Goal: Information Seeking & Learning: Learn about a topic

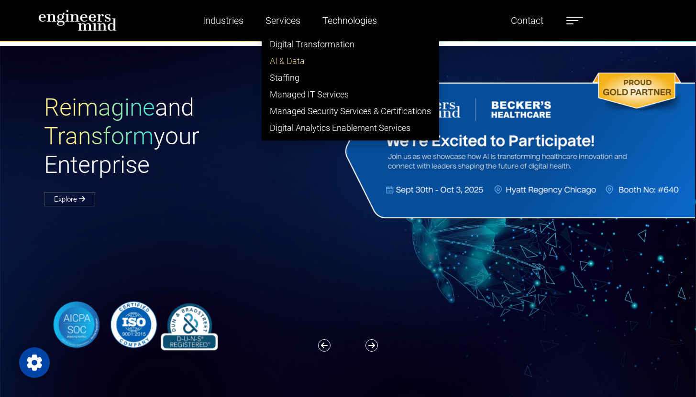
click at [281, 62] on link "AI & Data" at bounding box center [350, 61] width 176 height 17
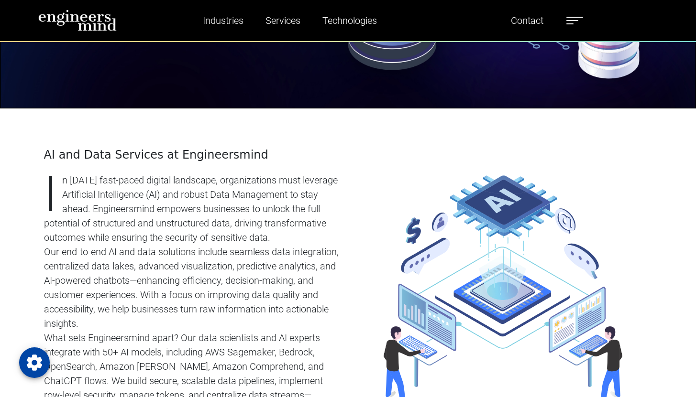
scroll to position [301, 0]
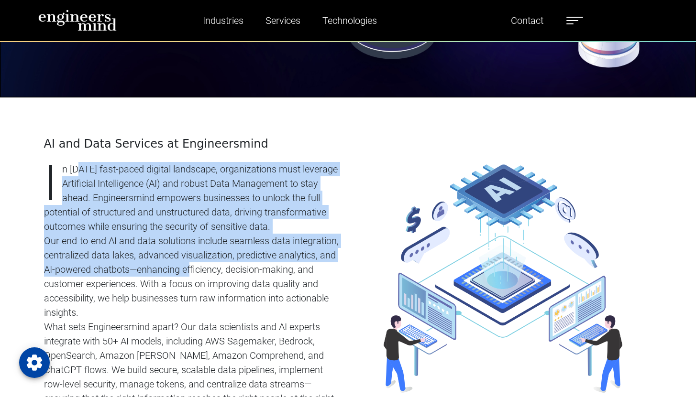
drag, startPoint x: 82, startPoint y: 173, endPoint x: 191, endPoint y: 263, distance: 141.9
click at [191, 263] on div "AI and Data Services at Engineersmind In [DATE] fast-paced digital landscape, o…" at bounding box center [193, 279] width 298 height 284
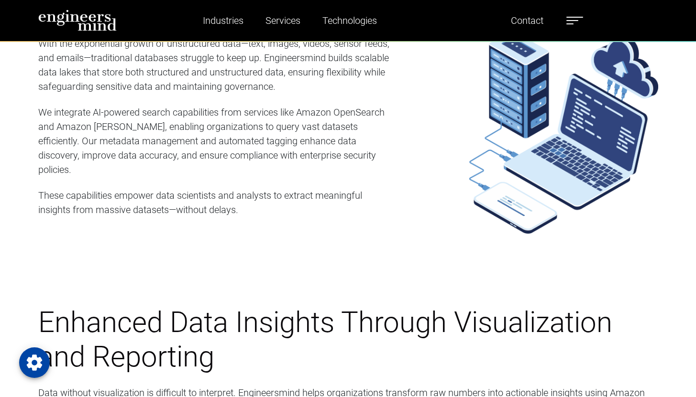
scroll to position [1471, 0]
